Goal: Find specific page/section: Find specific page/section

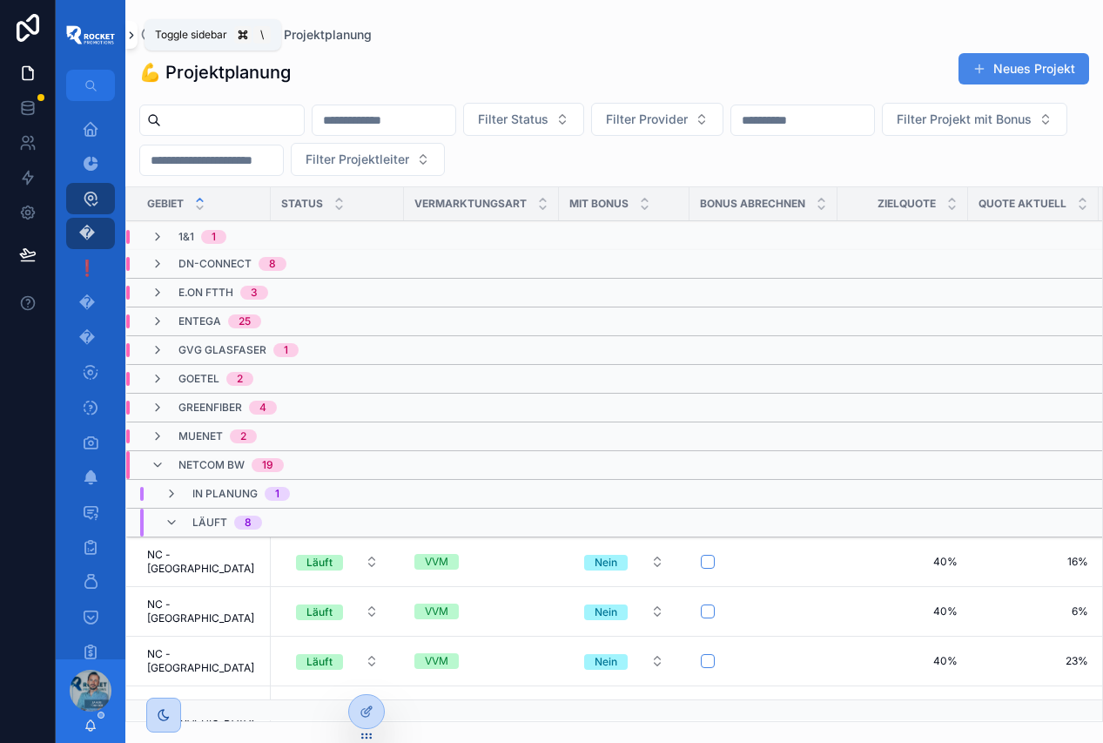
click at [130, 32] on icon "scrollable content" at bounding box center [131, 35] width 12 height 13
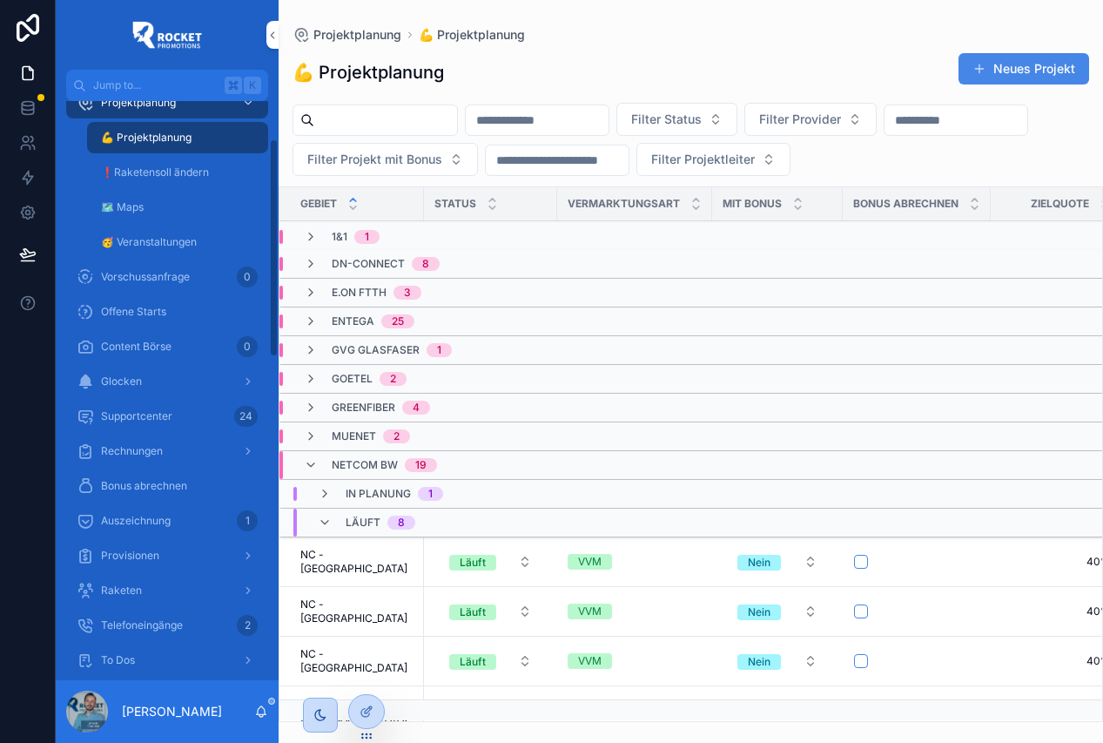
scroll to position [100, 0]
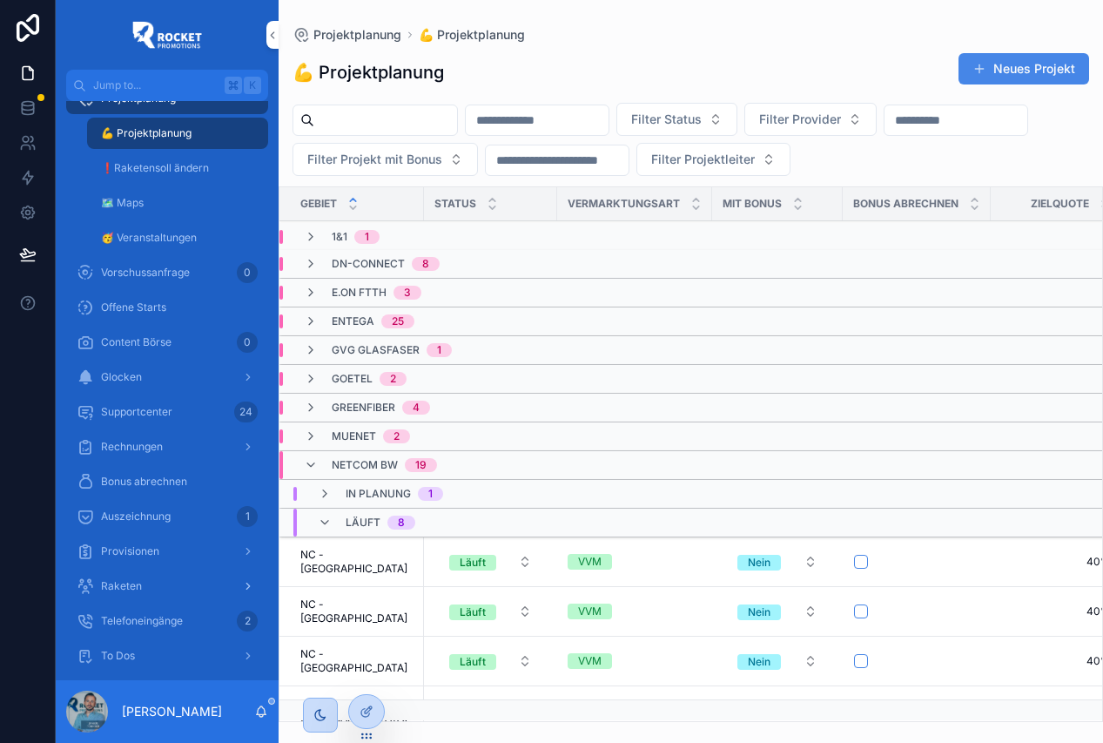
click at [155, 587] on div "Raketen" at bounding box center [167, 586] width 181 height 28
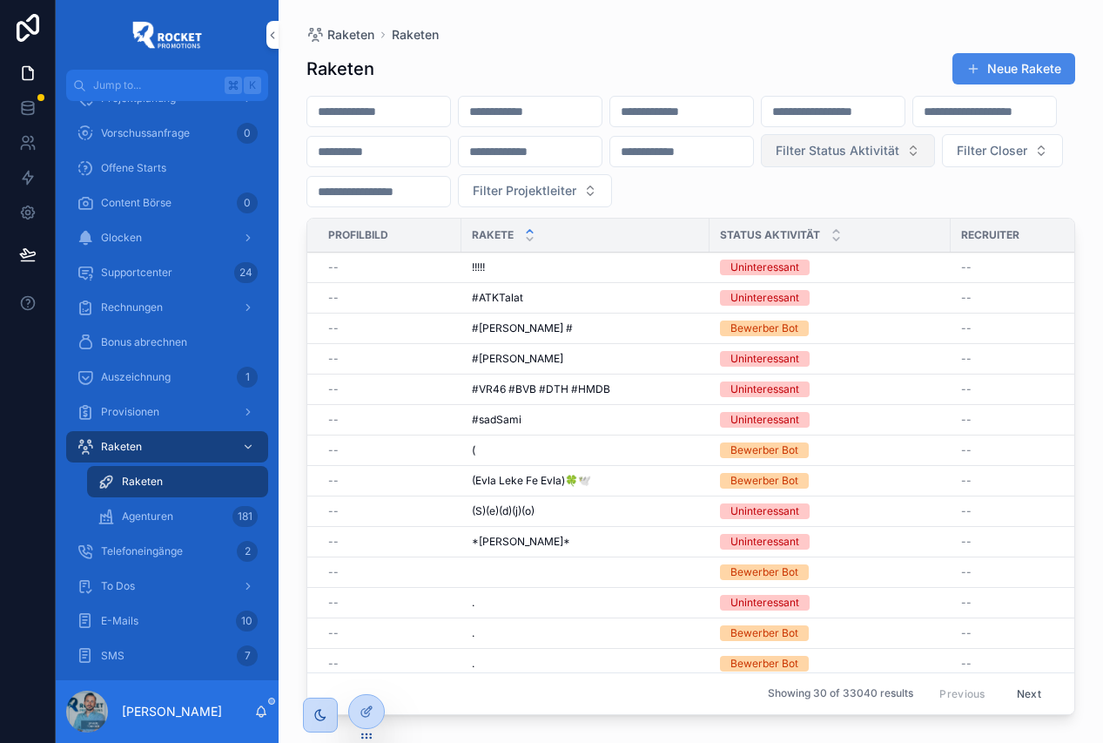
click at [776, 159] on span "Filter Status Aktivität" at bounding box center [838, 150] width 124 height 17
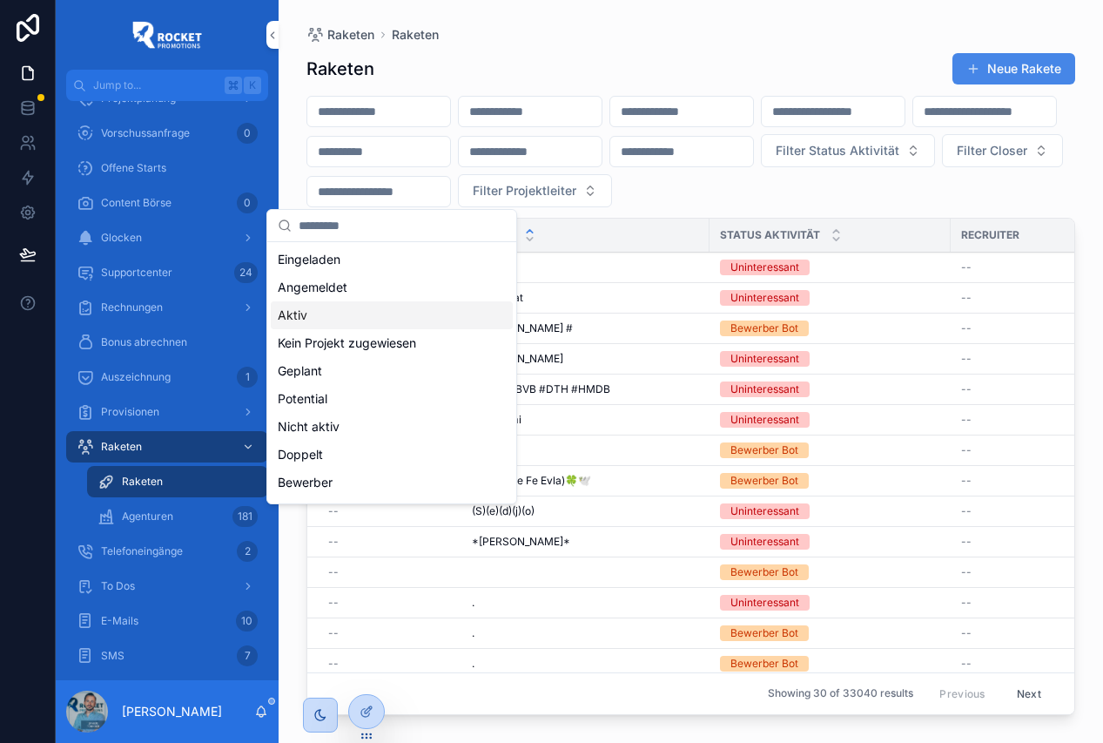
click at [332, 321] on div "Aktiv" at bounding box center [392, 315] width 242 height 28
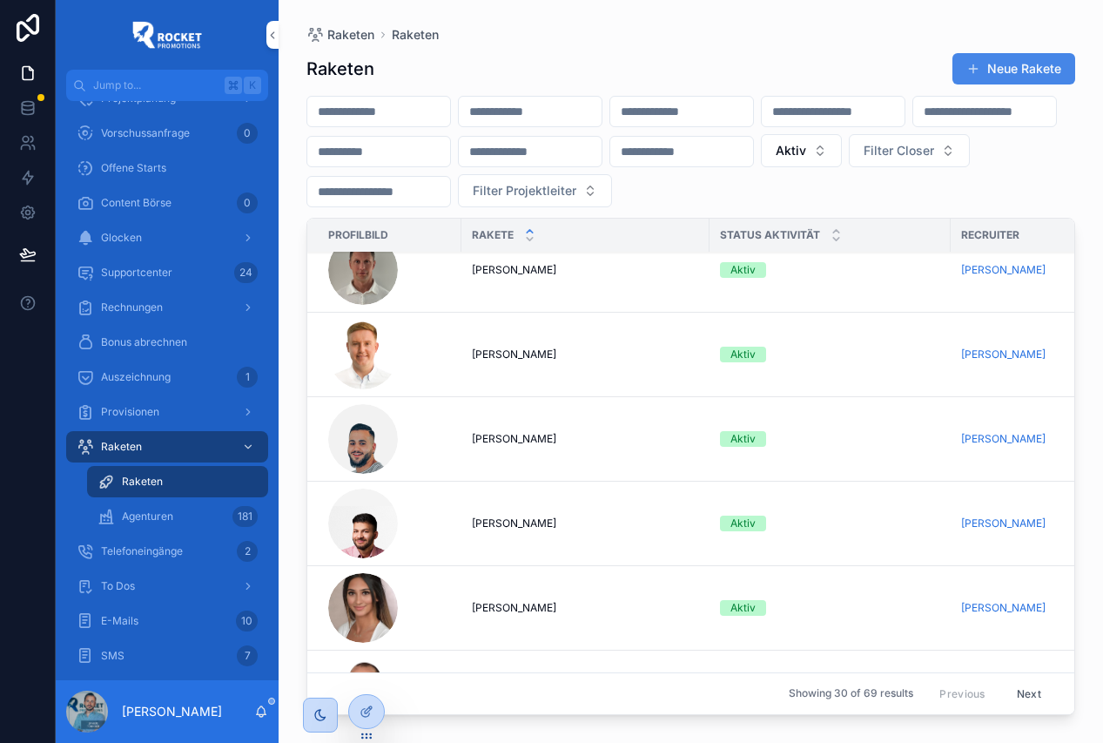
scroll to position [228, 0]
